Goal: Transaction & Acquisition: Book appointment/travel/reservation

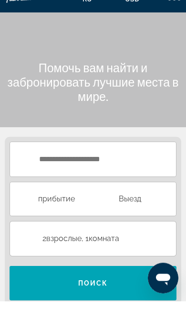
scroll to position [8, 0]
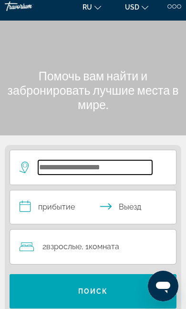
click at [115, 170] on input "Search hotel destination" at bounding box center [95, 167] width 114 height 14
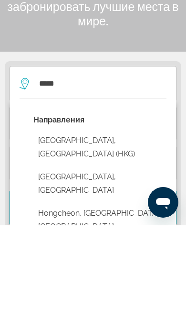
click at [126, 215] on button "[GEOGRAPHIC_DATA], [GEOGRAPHIC_DATA] (HKG)" at bounding box center [99, 231] width 133 height 32
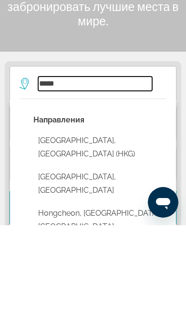
type input "**********"
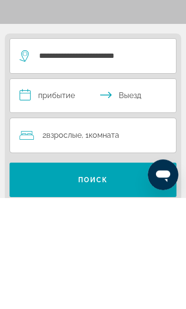
click at [19, 190] on input "**********" at bounding box center [95, 208] width 170 height 36
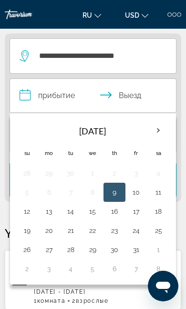
click at [149, 136] on button "Next month" at bounding box center [158, 130] width 21 height 22
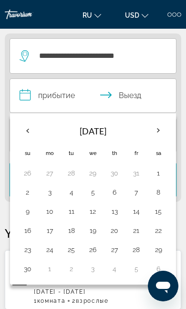
click at [44, 191] on button "3" at bounding box center [49, 191] width 11 height 13
click at [27, 206] on button "9" at bounding box center [28, 211] width 12 height 13
type input "**********"
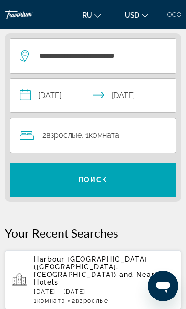
click at [72, 137] on span "Взрослые" at bounding box center [63, 134] width 35 height 9
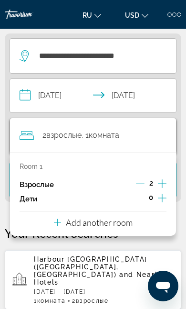
click at [78, 226] on button "Add another room" at bounding box center [93, 221] width 79 height 20
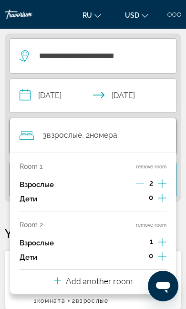
click at [165, 240] on icon "Increment adults" at bounding box center [162, 241] width 9 height 11
click at [115, 292] on app-hotels-recent-search "Harbour Grand Hong Kong (Hong Kong, HK) and Nearby Hotels Mon, 03 Nov - Sun, 09…" at bounding box center [93, 279] width 177 height 59
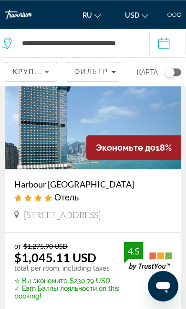
scroll to position [53, 0]
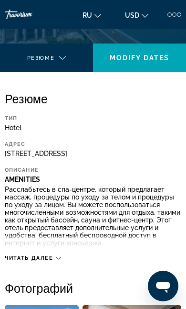
scroll to position [246, 0]
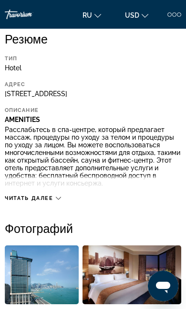
click at [18, 196] on span "Читать далее" at bounding box center [29, 198] width 49 height 6
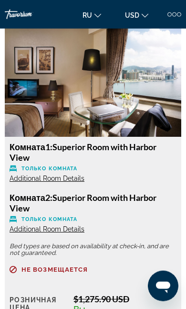
scroll to position [1833, 0]
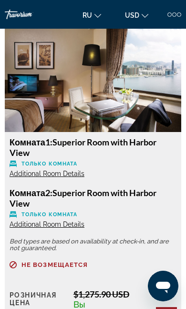
click at [26, 170] on span "Additional Room Details" at bounding box center [47, 174] width 75 height 8
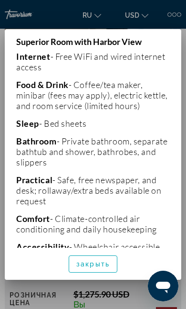
scroll to position [189, 0]
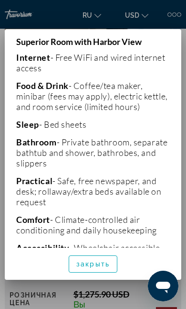
click at [86, 268] on span "закрыть" at bounding box center [92, 264] width 33 height 8
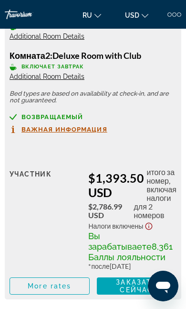
scroll to position [6019, 0]
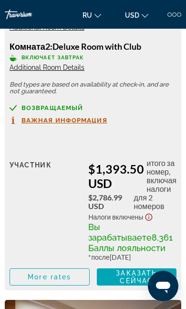
click at [21, 124] on button "Важная информация" at bounding box center [59, 120] width 98 height 8
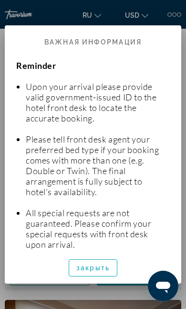
scroll to position [0, 0]
click at [15, 25] on h2 "Важная информация" at bounding box center [93, 37] width 177 height 25
click at [181, 200] on div "Reminder Upon your arrival please provide valid government-issued ID to the hot…" at bounding box center [93, 151] width 177 height 201
click at [85, 271] on span "закрыть" at bounding box center [92, 268] width 33 height 8
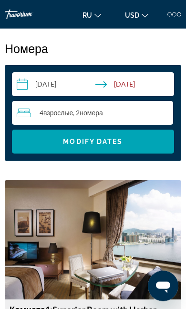
scroll to position [1643, 0]
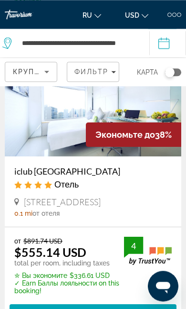
scroll to position [350, 0]
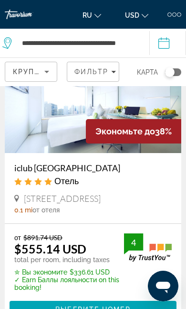
click at [65, 308] on span "Main content" at bounding box center [93, 309] width 167 height 23
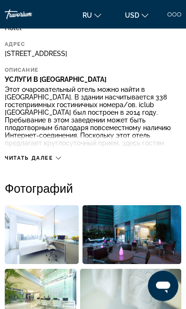
scroll to position [287, 0]
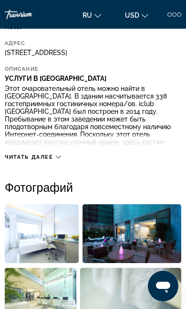
click at [13, 160] on span "Читать далее" at bounding box center [29, 157] width 49 height 6
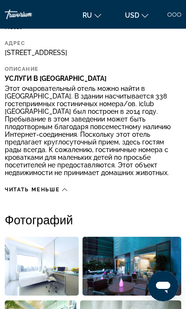
click at [40, 186] on span "Читать меньше" at bounding box center [32, 189] width 55 height 6
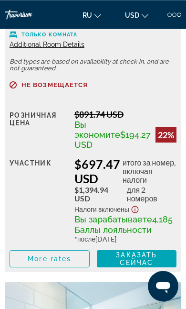
scroll to position [3120, 0]
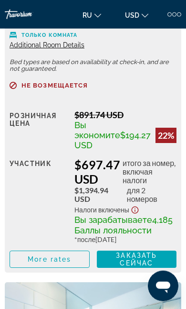
click at [23, 9] on span "Additional Room Details" at bounding box center [47, 5] width 75 height 8
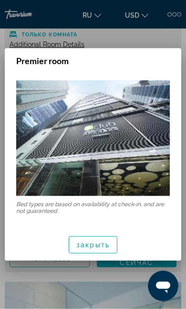
scroll to position [0, 0]
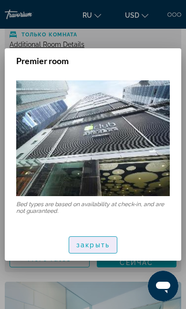
click at [80, 250] on span "button" at bounding box center [93, 244] width 48 height 23
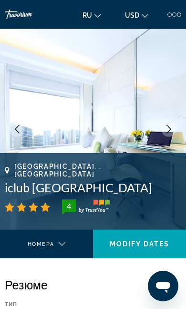
scroll to position [3120, 0]
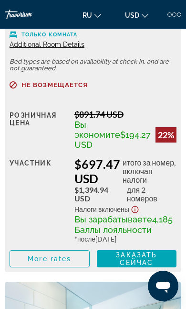
click at [20, 48] on span "Additional Room Details" at bounding box center [47, 45] width 75 height 8
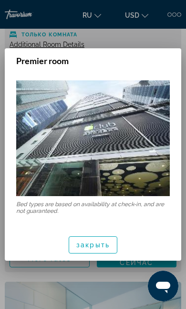
scroll to position [0, 0]
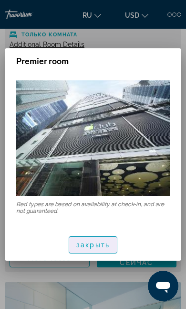
click at [69, 250] on button "закрыть" at bounding box center [93, 244] width 49 height 17
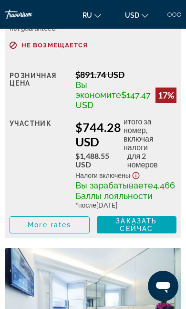
scroll to position [3587, 0]
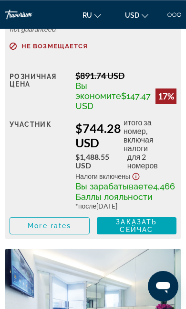
click at [25, 10] on span "Additional Room Details" at bounding box center [47, 6] width 75 height 8
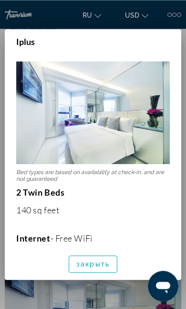
scroll to position [0, 0]
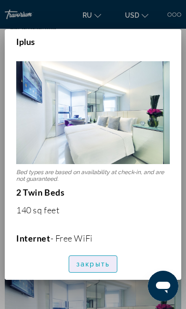
click at [81, 268] on span "закрыть" at bounding box center [92, 264] width 33 height 8
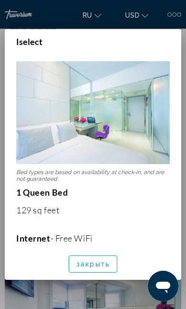
scroll to position [0, 0]
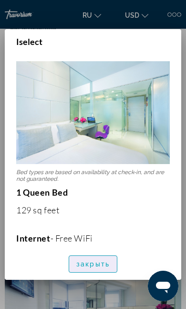
click at [89, 275] on span "button" at bounding box center [93, 263] width 48 height 23
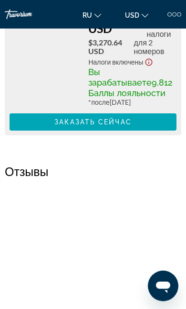
scroll to position [5426, 0]
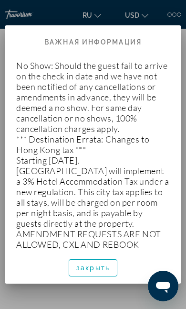
click at [84, 279] on span "button" at bounding box center [93, 267] width 48 height 23
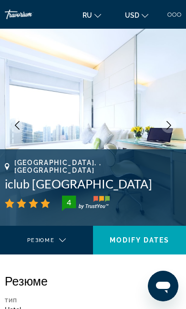
scroll to position [4, 0]
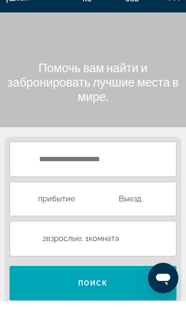
scroll to position [8, 0]
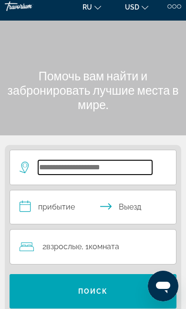
click at [64, 170] on input "Search hotel destination" at bounding box center [95, 167] width 114 height 14
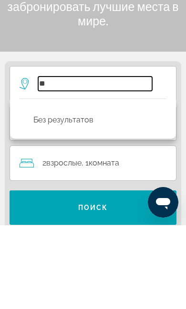
type input "*"
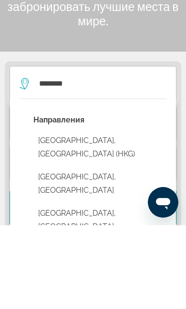
click at [35, 215] on button "[GEOGRAPHIC_DATA], [GEOGRAPHIC_DATA] (HKG)" at bounding box center [99, 231] width 133 height 32
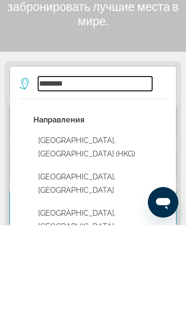
type input "**********"
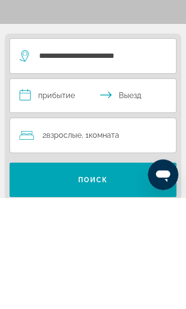
click at [23, 190] on input "**********" at bounding box center [95, 208] width 170 height 36
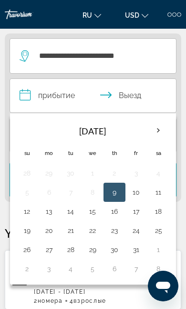
click at [169, 130] on th "Next month" at bounding box center [158, 130] width 21 height 21
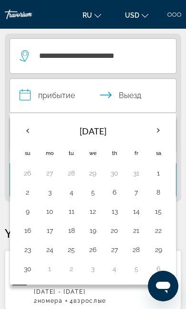
click at [42, 194] on td "3" at bounding box center [50, 192] width 22 height 19
click at [25, 209] on button "9" at bounding box center [28, 211] width 12 height 13
click at [28, 94] on input "**********" at bounding box center [95, 97] width 170 height 36
click at [45, 192] on button "3" at bounding box center [49, 191] width 11 height 13
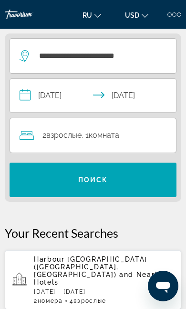
type input "**********"
click at [38, 138] on div "2 Взрослый Взрослые , 1 Комната номера" at bounding box center [98, 135] width 157 height 13
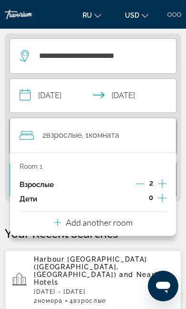
click at [131, 223] on p "Add another room" at bounding box center [99, 222] width 67 height 11
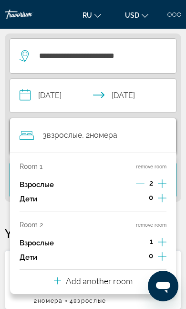
click at [166, 236] on icon "Increment adults" at bounding box center [162, 241] width 9 height 11
click at [108, 292] on app-hotels-recent-search "Harbour [GEOGRAPHIC_DATA] ([GEOGRAPHIC_DATA], [GEOGRAPHIC_DATA]) and Nearby Hot…" at bounding box center [93, 279] width 177 height 59
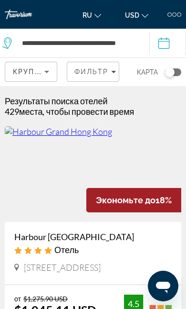
click at [42, 76] on icon "Sort by" at bounding box center [46, 71] width 11 height 11
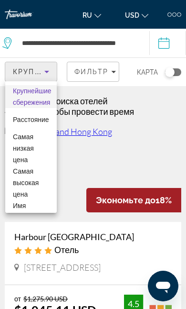
click at [156, 118] on div at bounding box center [93, 154] width 186 height 309
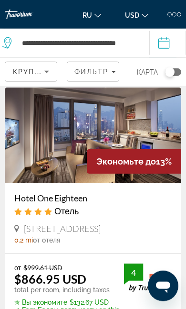
scroll to position [1150, 0]
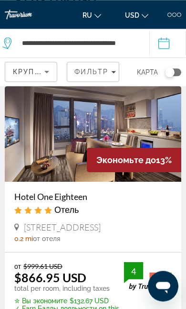
click at [29, 177] on img "Main content" at bounding box center [93, 134] width 177 height 96
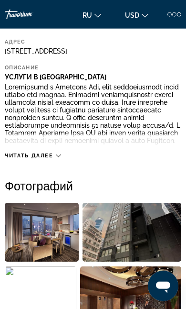
scroll to position [288, 0]
click at [16, 157] on div "Читать далее" at bounding box center [93, 146] width 177 height 26
click at [22, 159] on span "Читать далее" at bounding box center [29, 155] width 49 height 6
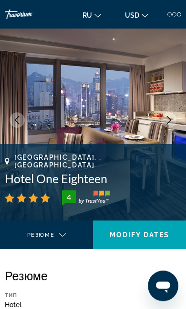
scroll to position [0, 0]
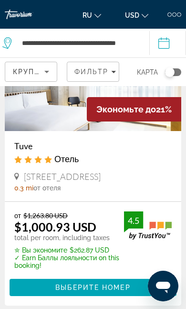
scroll to position [1491, 0]
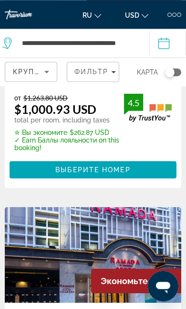
click at [37, 181] on span "Main content" at bounding box center [93, 169] width 167 height 23
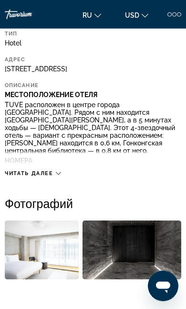
scroll to position [263, 0]
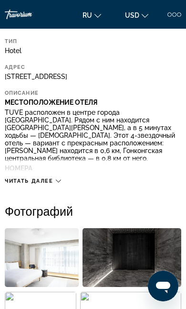
click at [47, 174] on div "Читать далее" at bounding box center [93, 171] width 177 height 26
click at [47, 183] on span "Читать далее" at bounding box center [29, 181] width 49 height 6
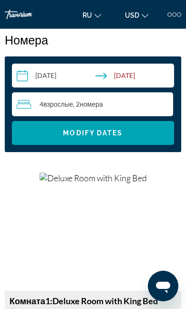
scroll to position [1260, 0]
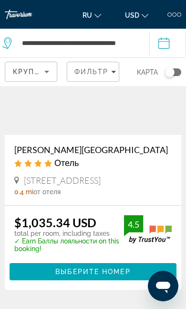
scroll to position [2346, 0]
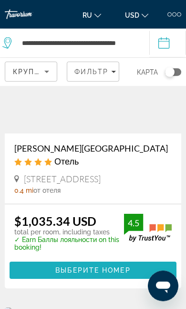
click at [18, 282] on span "Main content" at bounding box center [93, 270] width 167 height 23
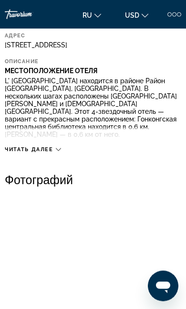
scroll to position [294, 0]
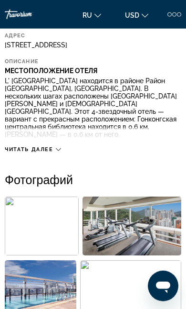
click at [8, 141] on div "Читать далее" at bounding box center [93, 140] width 177 height 26
click at [7, 141] on div "Читать далее" at bounding box center [93, 140] width 177 height 26
click at [38, 149] on span "Читать далее" at bounding box center [29, 149] width 49 height 6
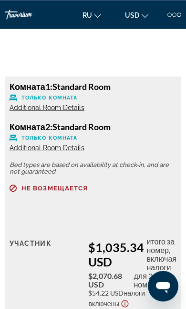
scroll to position [1604, 0]
